Goal: Task Accomplishment & Management: Manage account settings

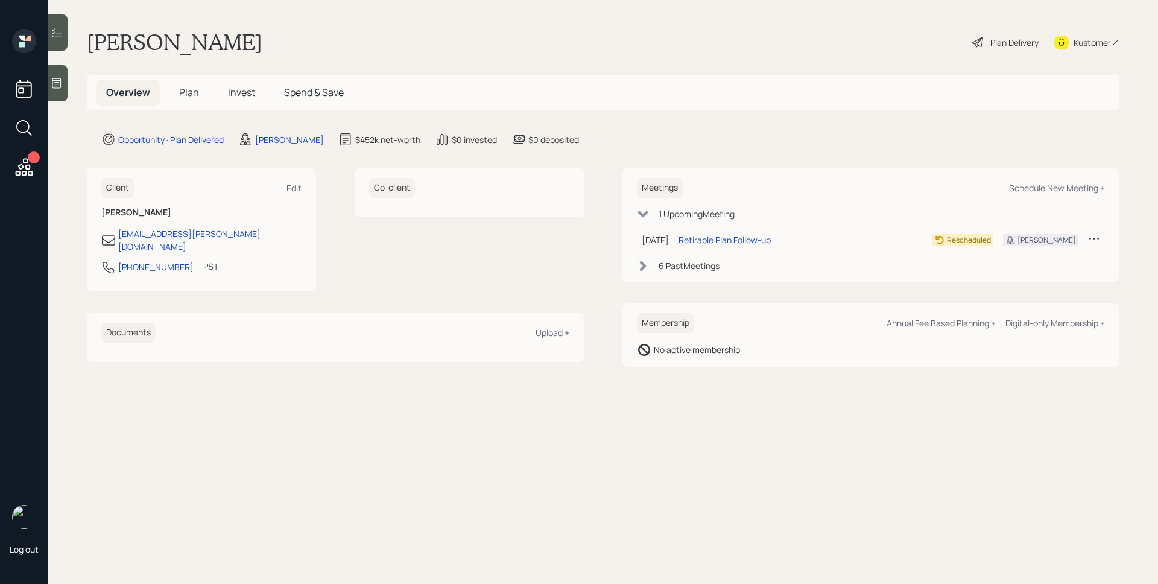
click at [29, 163] on icon at bounding box center [24, 167] width 22 height 22
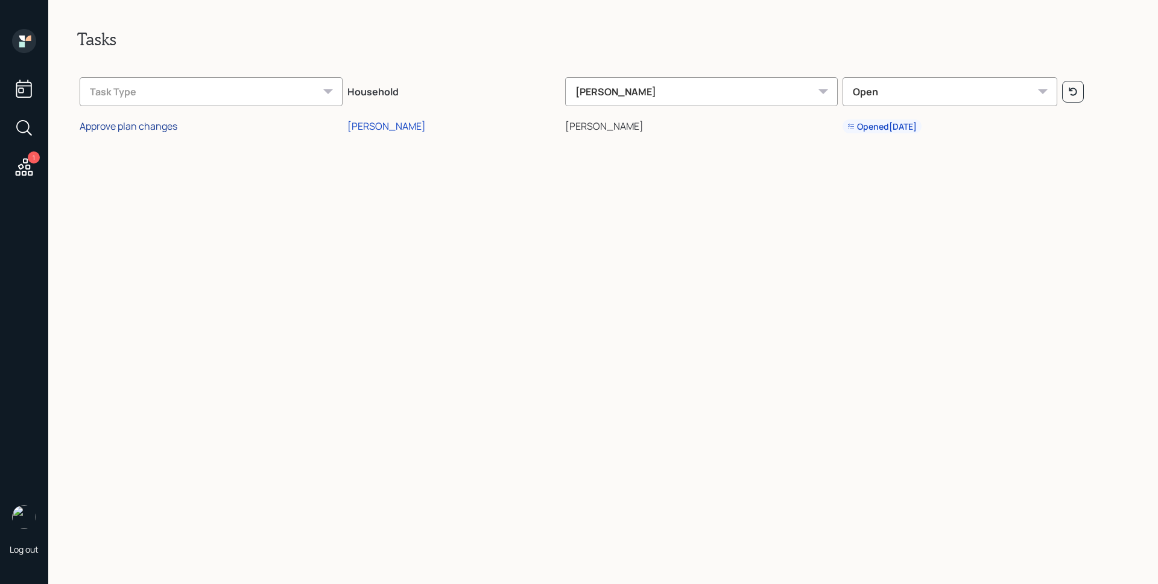
click at [157, 131] on div "Approve plan changes" at bounding box center [129, 125] width 98 height 13
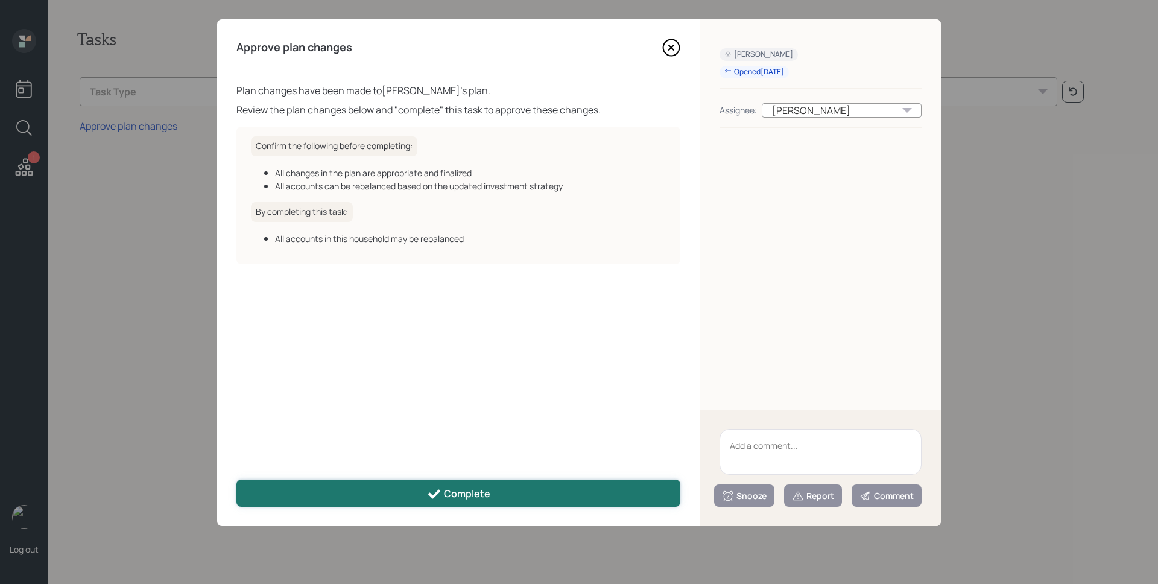
click at [452, 491] on div "Complete" at bounding box center [458, 494] width 63 height 14
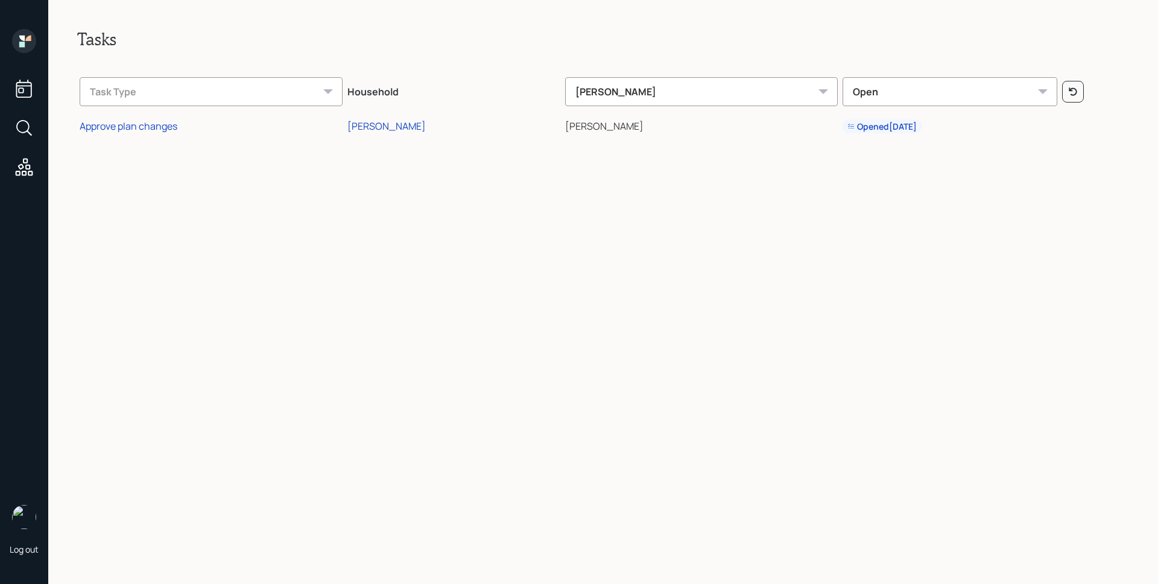
click at [22, 43] on icon at bounding box center [21, 44] width 5 height 5
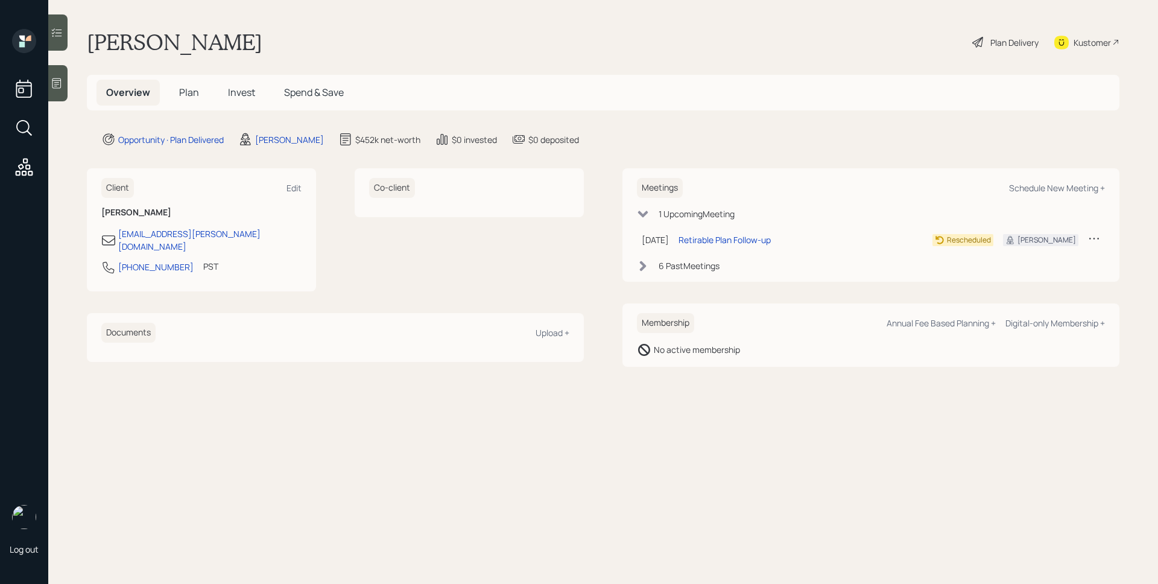
click at [993, 38] on div "Plan Delivery" at bounding box center [1014, 42] width 48 height 13
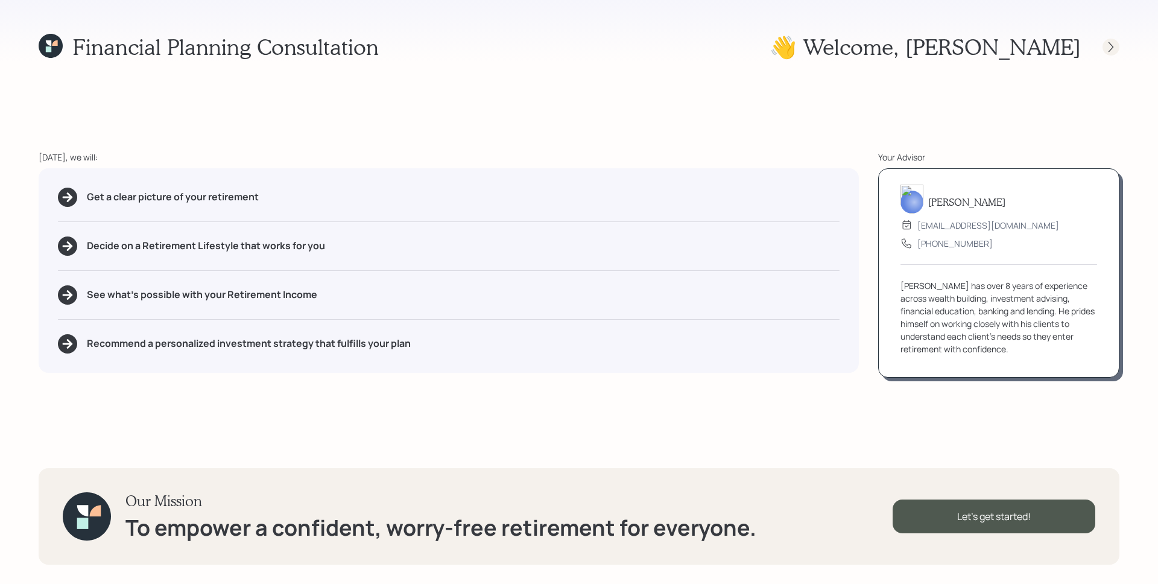
click at [1113, 46] on icon at bounding box center [1111, 47] width 12 height 12
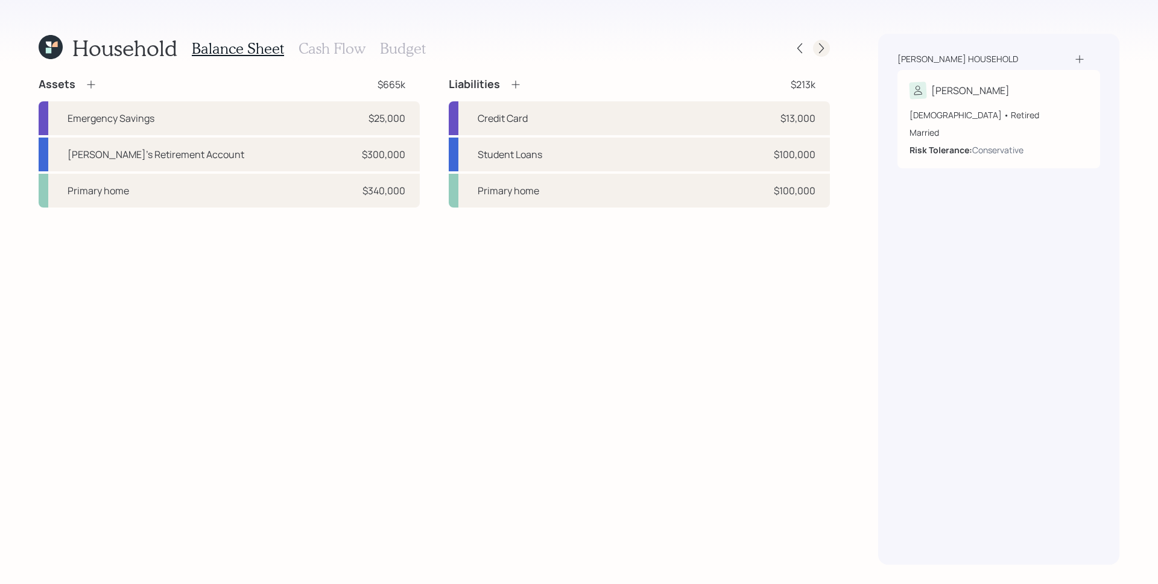
click at [818, 50] on icon at bounding box center [821, 48] width 12 height 12
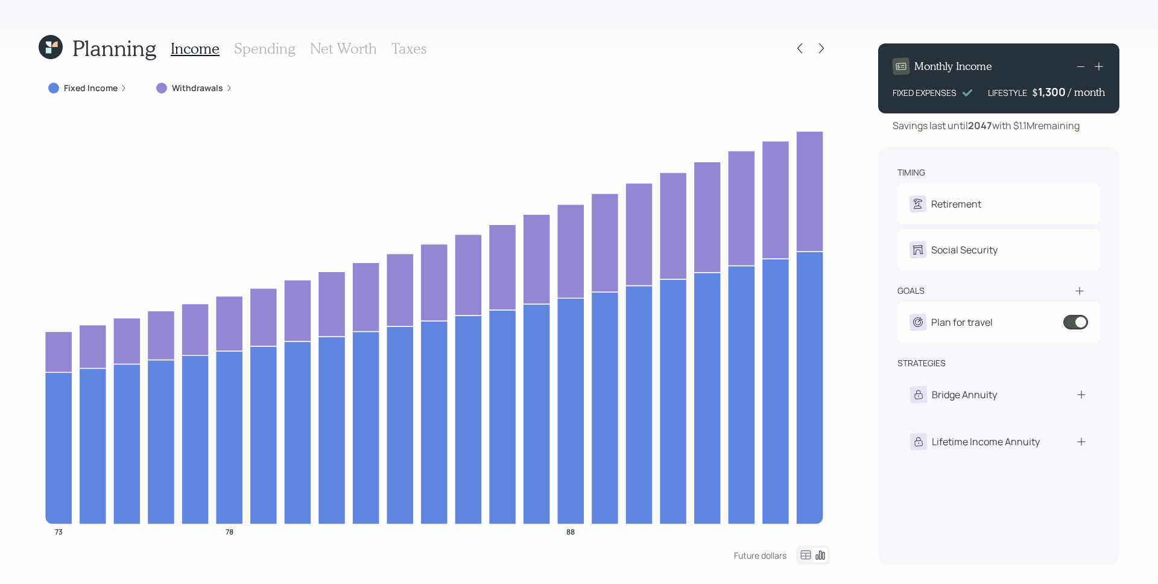
click at [216, 88] on label "Withdrawals" at bounding box center [197, 88] width 51 height 12
